Goal: Navigation & Orientation: Find specific page/section

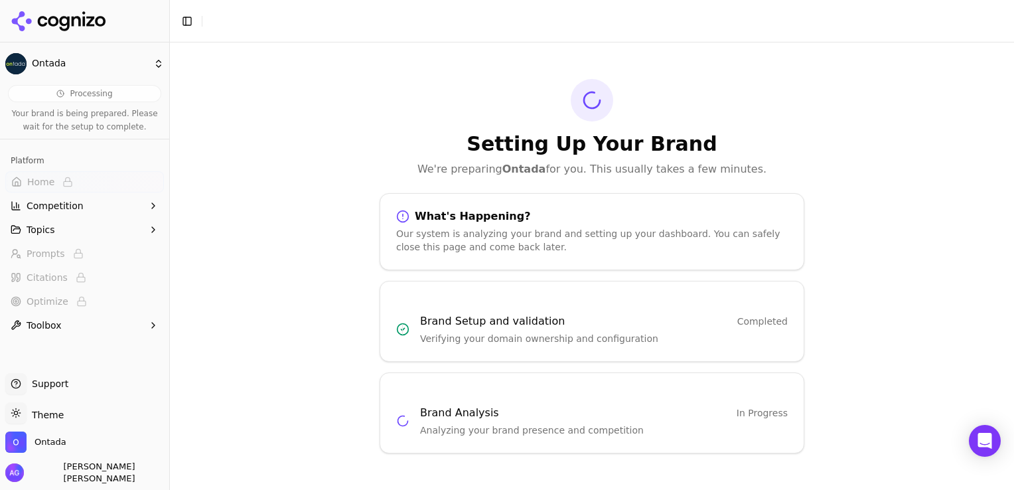
click at [153, 203] on icon "button" at bounding box center [153, 205] width 3 height 5
click at [135, 296] on button "Topics" at bounding box center [84, 293] width 159 height 21
click at [11, 473] on img "Open user button" at bounding box center [14, 472] width 19 height 19
click at [273, 197] on div "Setting Up Your Brand We're preparing Ontada for you. This usually takes a few …" at bounding box center [592, 265] width 844 height 447
click at [65, 447] on div "Ontada" at bounding box center [84, 444] width 159 height 27
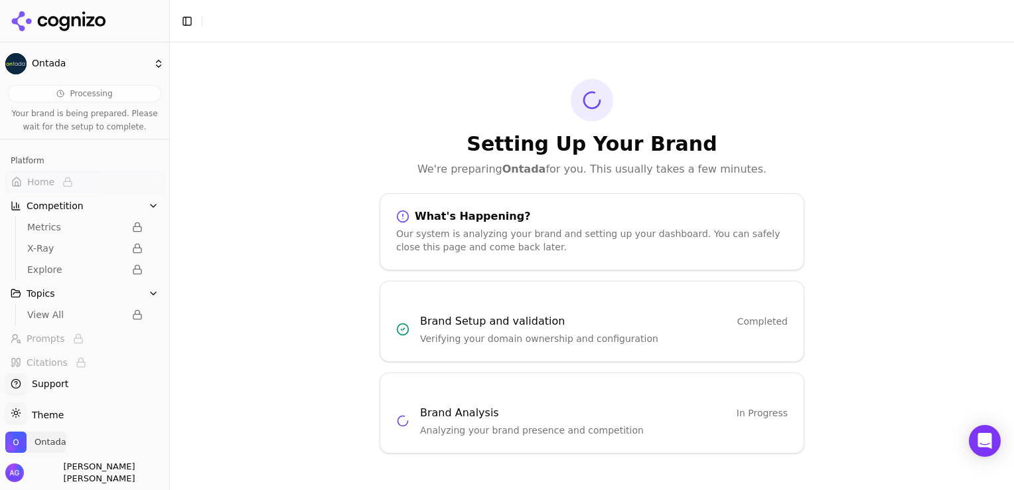
click at [19, 446] on img "Open organization switcher" at bounding box center [15, 441] width 21 height 21
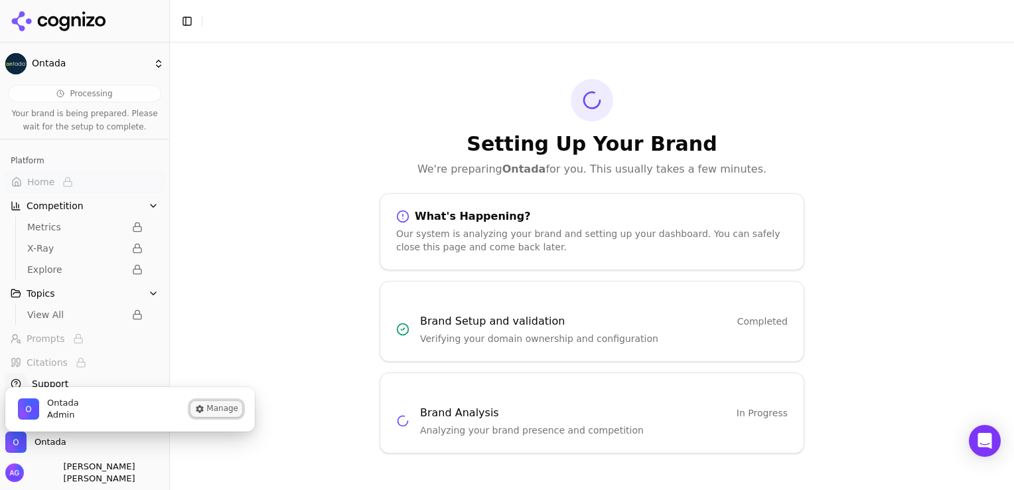
click at [208, 409] on button "Manage" at bounding box center [216, 409] width 52 height 16
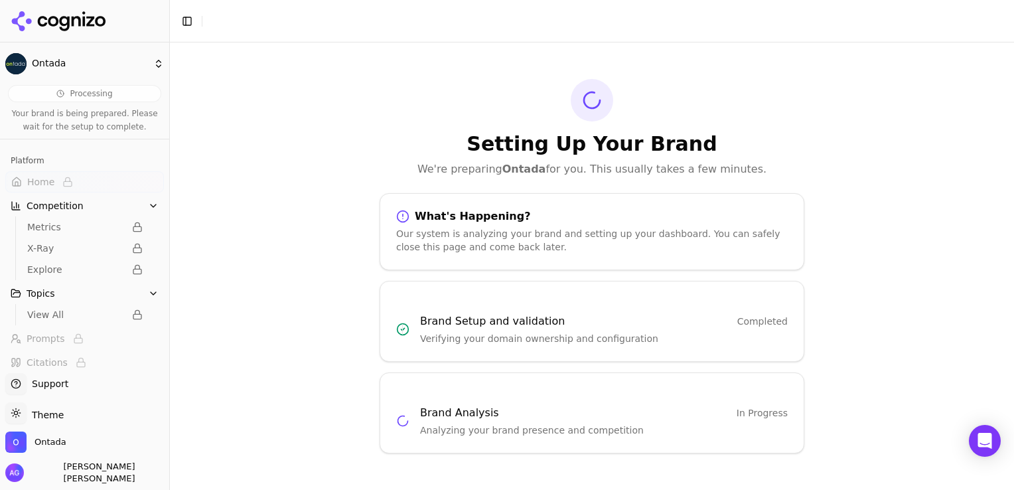
click at [82, 451] on div "Ontada" at bounding box center [84, 444] width 159 height 27
click at [23, 443] on img "Open organization switcher" at bounding box center [15, 441] width 21 height 21
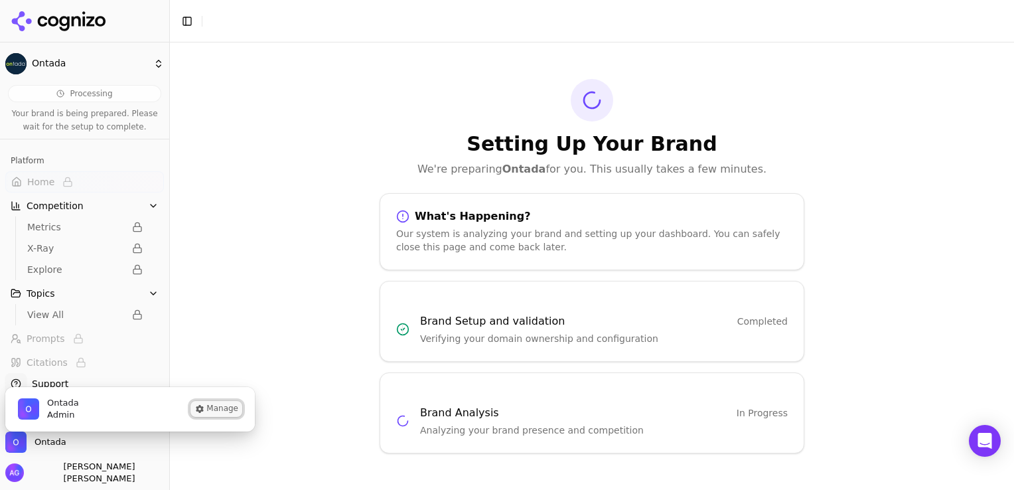
click at [220, 405] on button "Manage" at bounding box center [216, 409] width 52 height 16
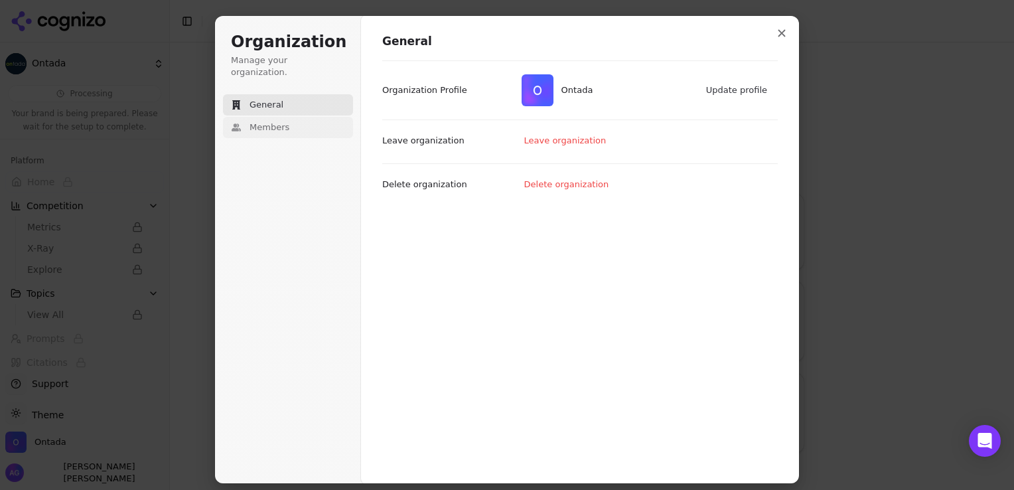
click at [300, 117] on button "Members" at bounding box center [288, 127] width 130 height 21
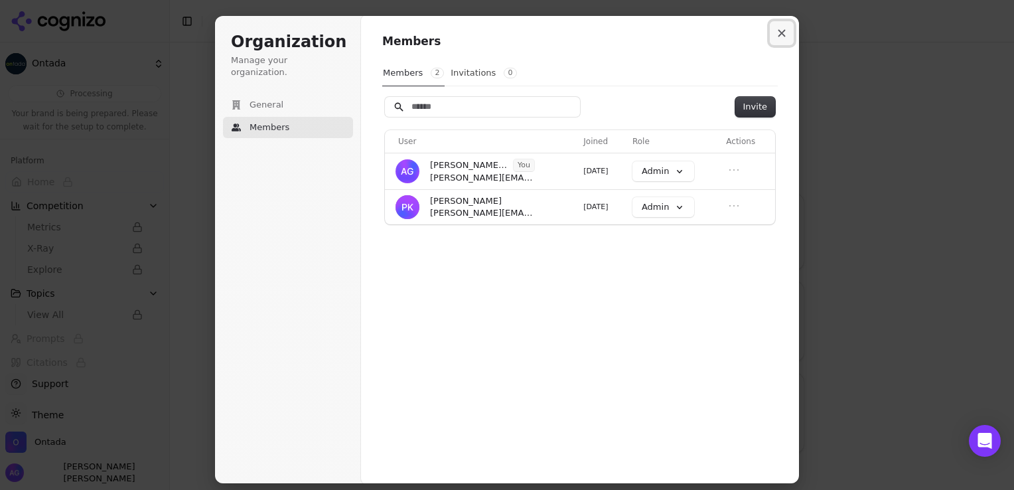
click at [777, 33] on button "Close modal" at bounding box center [782, 33] width 24 height 24
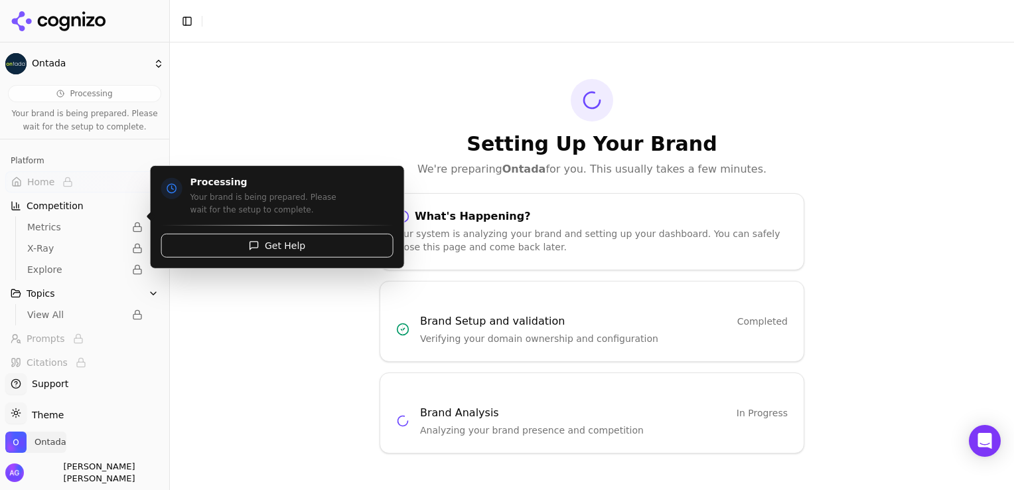
scroll to position [52, 0]
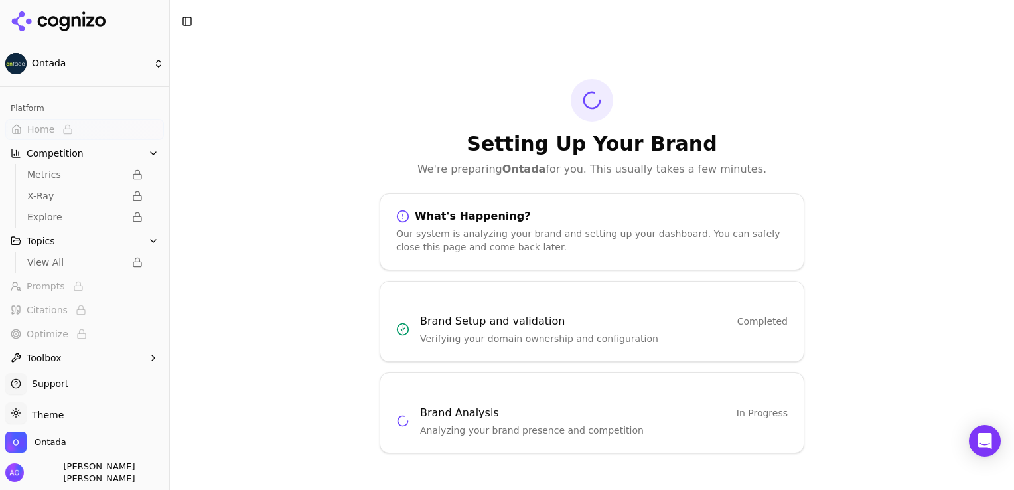
click at [102, 352] on button "Toolbox" at bounding box center [84, 357] width 159 height 21
click at [138, 246] on button "Topics" at bounding box center [84, 240] width 159 height 21
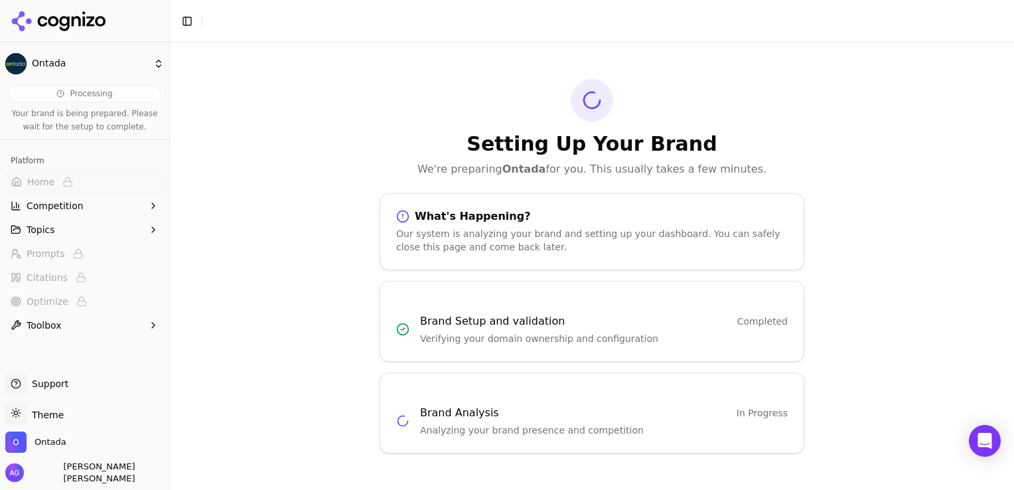
click at [483, 330] on div "Brand Setup and validation Completed Verifying your domain ownership and config…" at bounding box center [604, 329] width 368 height 32
